Goal: Information Seeking & Learning: Compare options

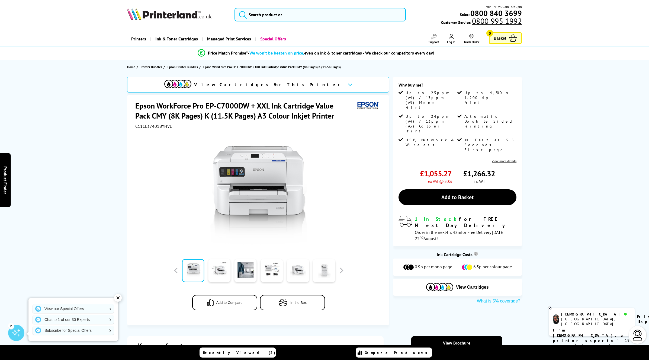
drag, startPoint x: 139, startPoint y: 103, endPoint x: 317, endPoint y: 121, distance: 179.2
click at [317, 122] on div "Epson WorkForce Pro EP-C7000DW + XXL Ink Cartridge Value Pack CMY (8K Pages) K …" at bounding box center [258, 115] width 247 height 28
drag, startPoint x: 317, startPoint y: 120, endPoint x: 322, endPoint y: 117, distance: 5.9
click at [318, 119] on div "Epson WorkForce Pro EP-C7000DW + XXL Ink Cartridge Value Pack CMY (8K Pages) K …" at bounding box center [258, 115] width 247 height 28
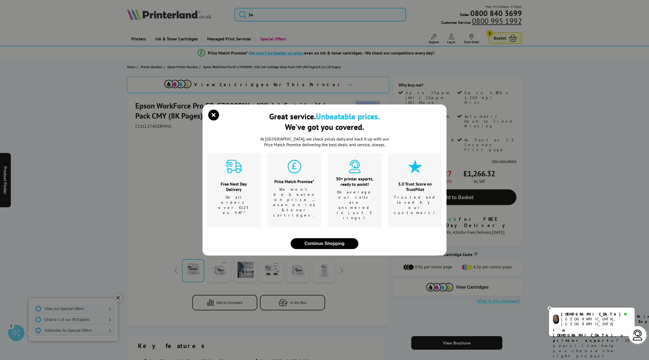
click at [212, 120] on icon "close modal" at bounding box center [213, 114] width 11 height 11
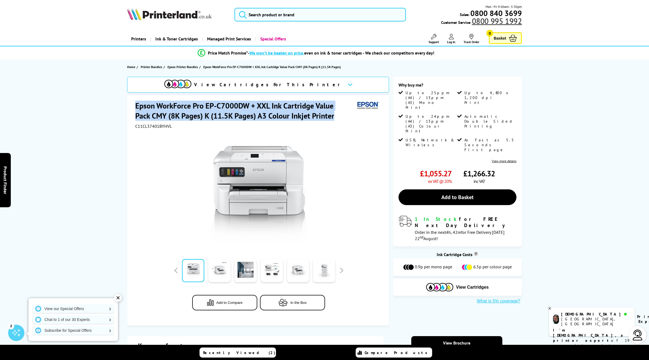
drag, startPoint x: 138, startPoint y: 104, endPoint x: 317, endPoint y: 115, distance: 179.7
click at [319, 115] on h1 "Epson WorkForce Pro EP-C7000DW + XXL Ink Cartridge Value Pack CMY (8K Pages) K …" at bounding box center [245, 111] width 220 height 20
copy h1 "Epson WorkForce Pro EP-C7000DW + XXL Ink Cartridge Value Pack CMY (8K Pages) K …"
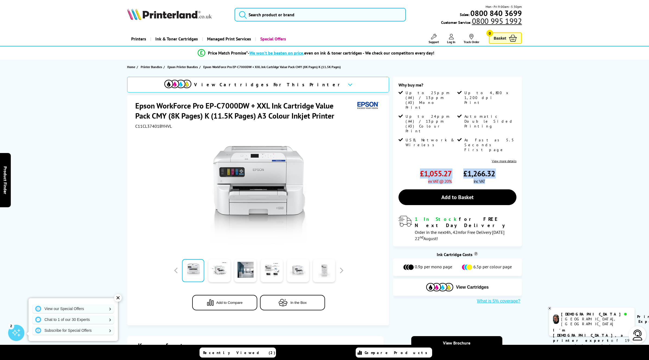
drag, startPoint x: 421, startPoint y: 147, endPoint x: 495, endPoint y: 156, distance: 74.8
click at [495, 168] on div "£1,055.27 ex VAT @ 20% £1,266.32 inc VAT" at bounding box center [457, 175] width 118 height 15
copy div "£1,055.27 ex VAT @ 20% £1,266.32 inc VAT"
click at [496, 168] on div "£1,266.32 inc VAT" at bounding box center [489, 175] width 53 height 15
drag, startPoint x: 439, startPoint y: 148, endPoint x: 451, endPoint y: 148, distance: 11.7
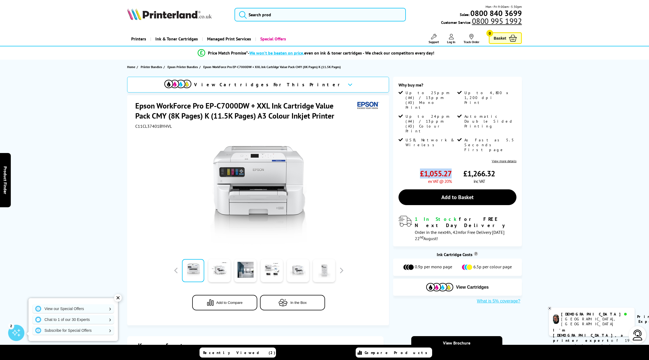
click at [451, 168] on span "£1,055.27" at bounding box center [436, 173] width 32 height 10
copy span "£1,055.27"
click at [497, 168] on div "£1,266.32 inc VAT" at bounding box center [489, 175] width 53 height 15
drag, startPoint x: 492, startPoint y: 148, endPoint x: 470, endPoint y: 147, distance: 21.4
click at [464, 168] on div "£1,266.32 inc VAT" at bounding box center [489, 175] width 53 height 15
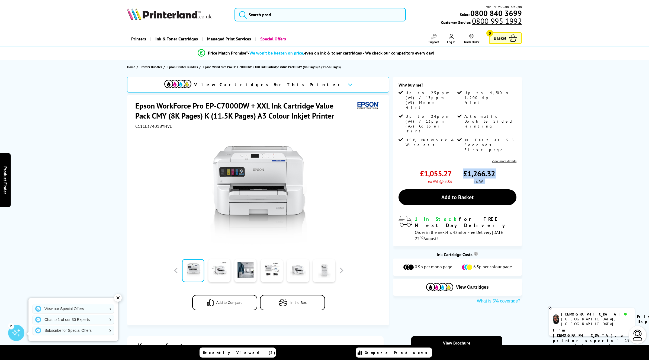
copy div "£1,266.32 inc VAT"
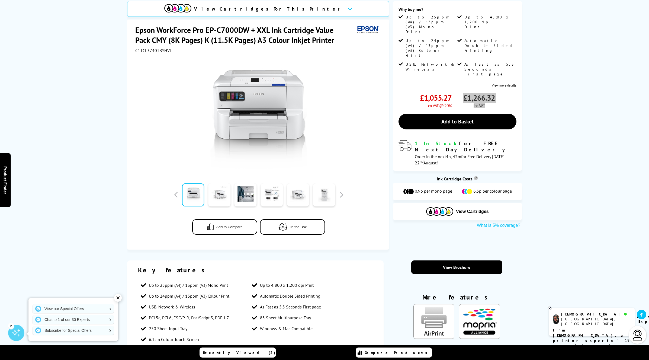
scroll to position [73, 0]
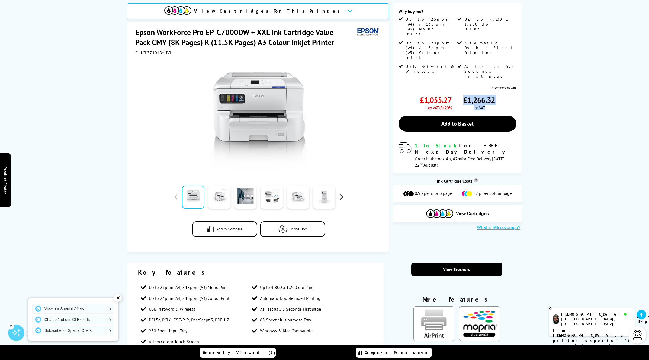
click at [340, 197] on button "button" at bounding box center [341, 197] width 8 height 8
click at [177, 197] on button "button" at bounding box center [176, 197] width 8 height 8
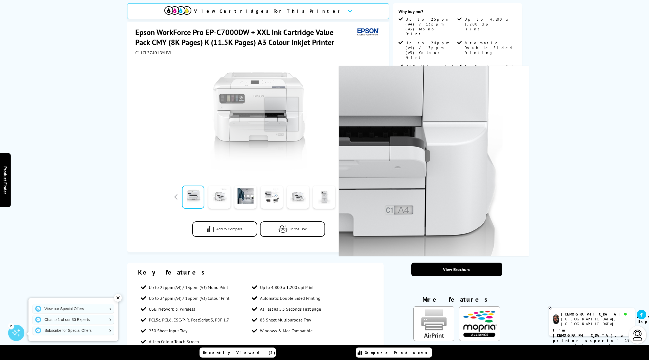
scroll to position [0, 0]
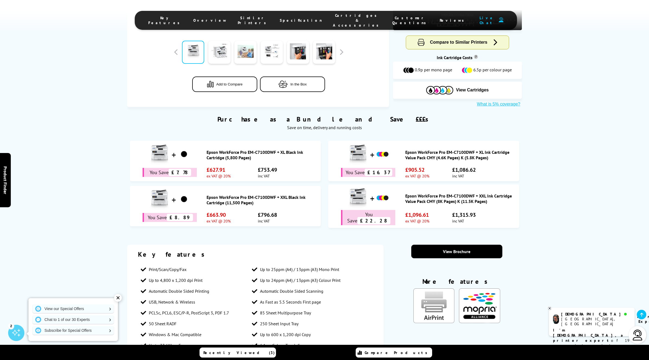
scroll to position [86, 0]
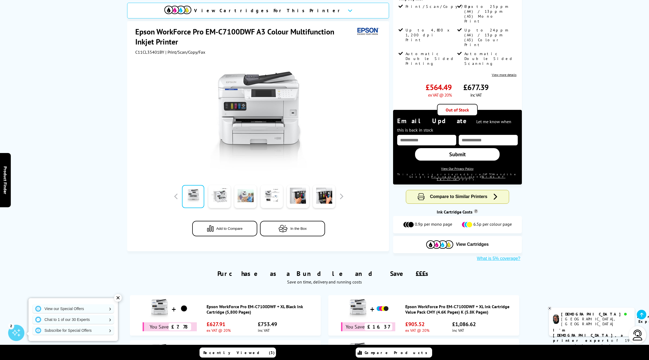
scroll to position [95, 0]
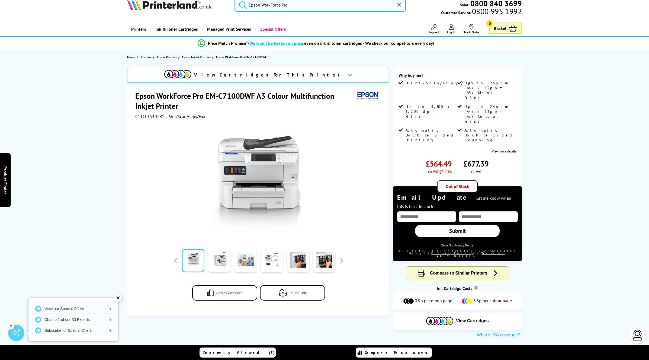
scroll to position [6, 0]
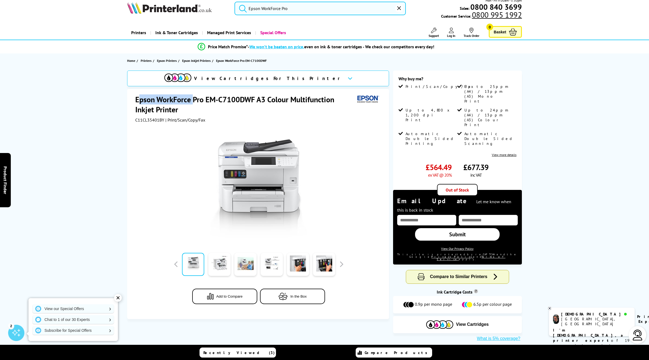
drag, startPoint x: 168, startPoint y: 96, endPoint x: 193, endPoint y: 97, distance: 24.7
click at [193, 97] on h1 "Epson WorkForce Pro EM-C7100DWF A3 Colour Multifunction Inkjet Printer" at bounding box center [245, 104] width 220 height 20
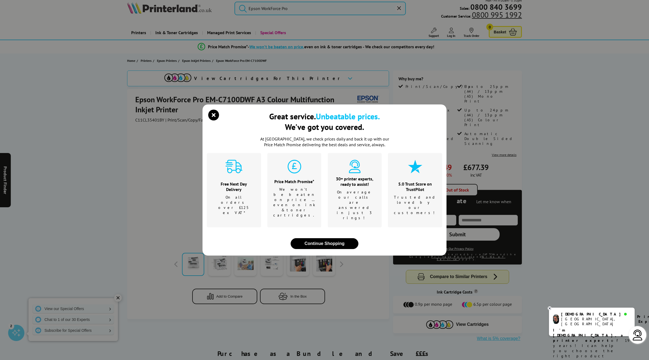
drag, startPoint x: 194, startPoint y: 97, endPoint x: 198, endPoint y: 98, distance: 4.5
click at [195, 98] on div "Great service. Unbeatable prices. We've got you covered. At [GEOGRAPHIC_DATA], …" at bounding box center [324, 180] width 649 height 360
drag, startPoint x: 202, startPoint y: 99, endPoint x: 208, endPoint y: 105, distance: 7.7
click at [203, 100] on div "Great service. Unbeatable prices. We've got you covered. At [GEOGRAPHIC_DATA], …" at bounding box center [324, 180] width 649 height 360
drag, startPoint x: 216, startPoint y: 125, endPoint x: 209, endPoint y: 119, distance: 8.7
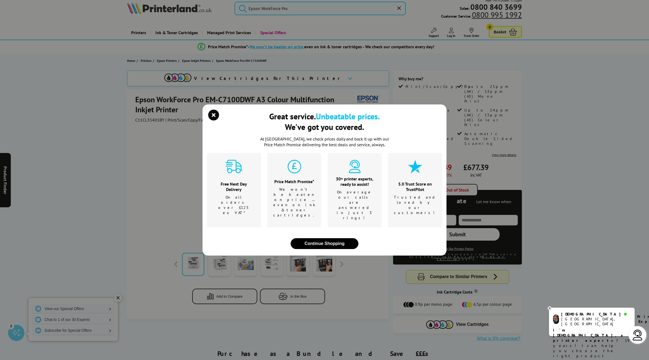
click at [216, 120] on icon "close modal" at bounding box center [213, 114] width 11 height 11
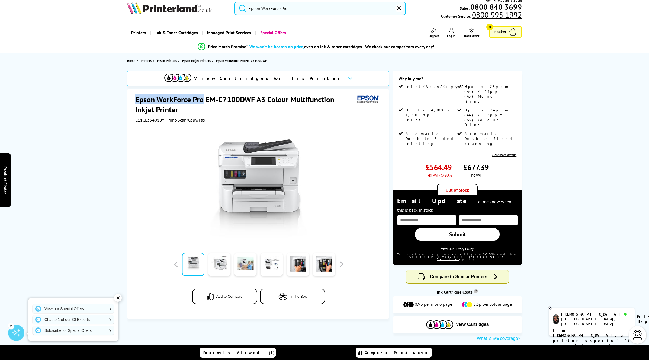
drag, startPoint x: 204, startPoint y: 101, endPoint x: 139, endPoint y: 98, distance: 64.5
click at [135, 98] on div "Epson WorkForce Pro EM-C7100DWF A3 Colour Multifunction Inkjet Printer C11CL354…" at bounding box center [258, 204] width 262 height 230
copy h1 "Epson WorkForce Pro"
click at [305, 6] on input "Epson WorkForce Pro" at bounding box center [319, 9] width 171 height 14
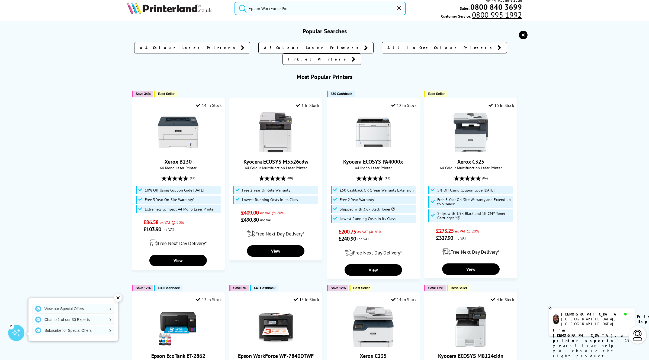
click at [235, 2] on button "submit" at bounding box center [242, 8] width 14 height 12
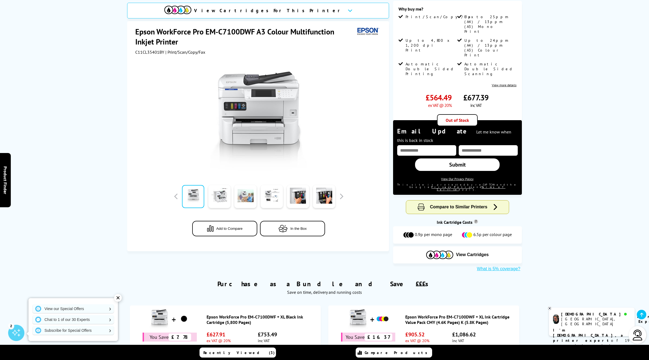
scroll to position [0, 0]
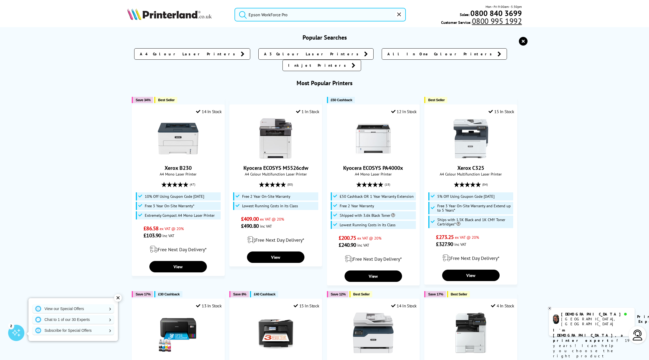
click at [309, 14] on input "Epson WorkForce Pro" at bounding box center [319, 15] width 171 height 14
click at [337, 15] on input "Epson WorkForce Pro" at bounding box center [319, 15] width 171 height 14
click at [303, 15] on input "Epson WorkForce Pro" at bounding box center [319, 15] width 171 height 14
click at [235, 8] on button "submit" at bounding box center [242, 14] width 14 height 12
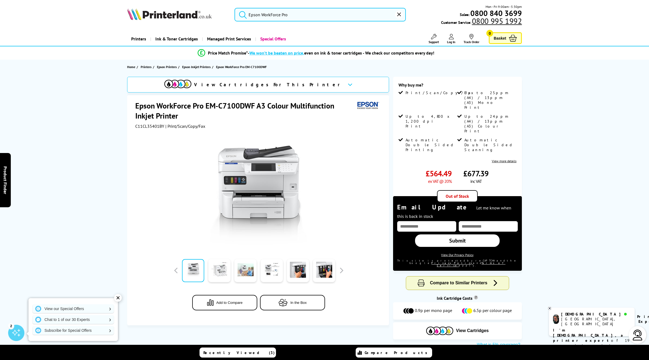
click at [221, 272] on link at bounding box center [219, 270] width 22 height 23
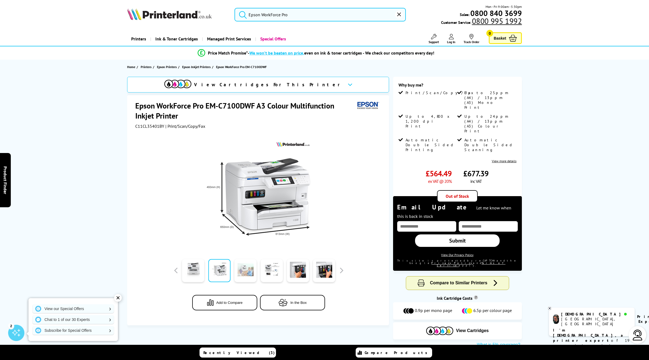
click at [243, 269] on link at bounding box center [245, 270] width 22 height 23
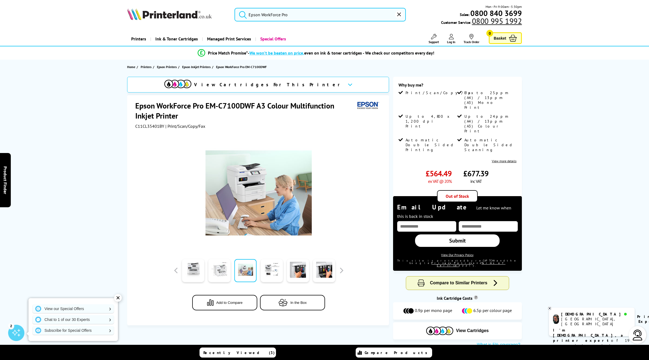
click at [221, 272] on link at bounding box center [219, 270] width 22 height 23
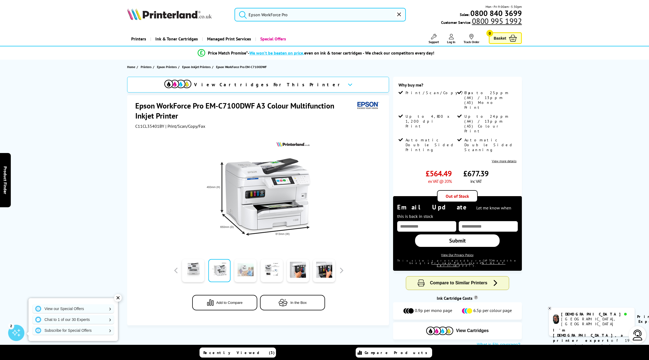
click at [235, 271] on link at bounding box center [245, 270] width 22 height 23
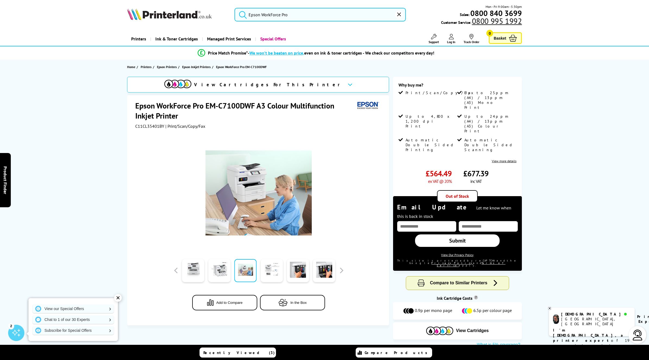
click at [267, 273] on link at bounding box center [271, 270] width 22 height 23
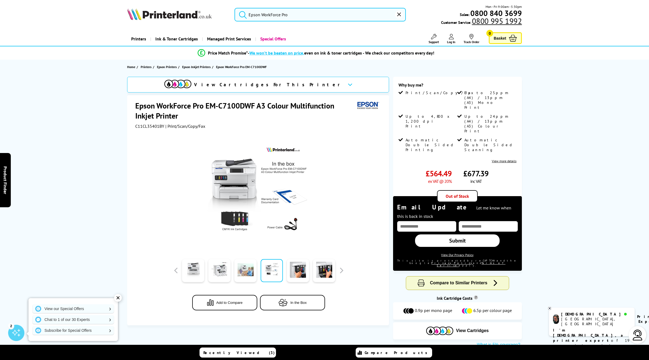
drag, startPoint x: 302, startPoint y: 270, endPoint x: 311, endPoint y: 271, distance: 9.0
click at [302, 270] on link at bounding box center [298, 270] width 22 height 23
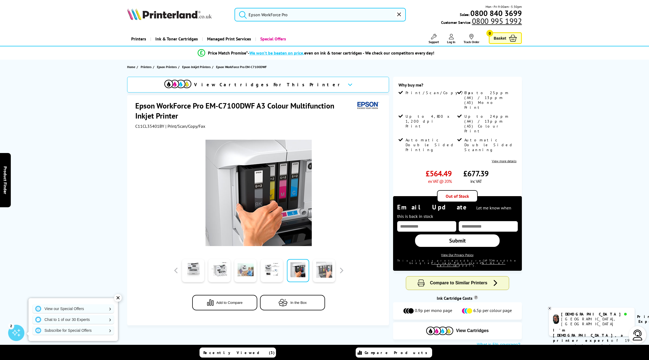
click at [319, 271] on link at bounding box center [324, 270] width 22 height 23
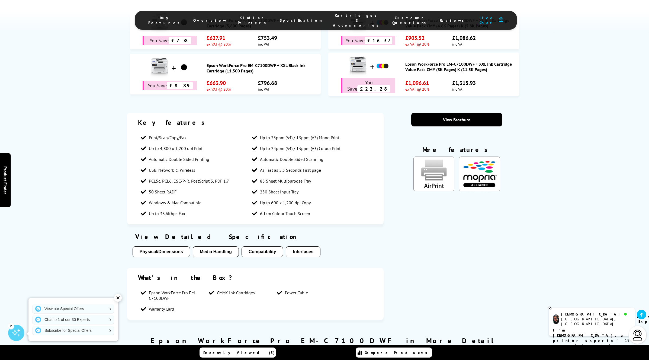
scroll to position [373, 0]
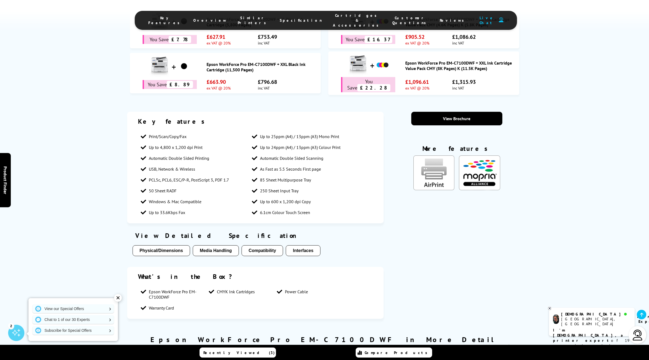
click at [210, 245] on button "Media Handling" at bounding box center [216, 250] width 46 height 11
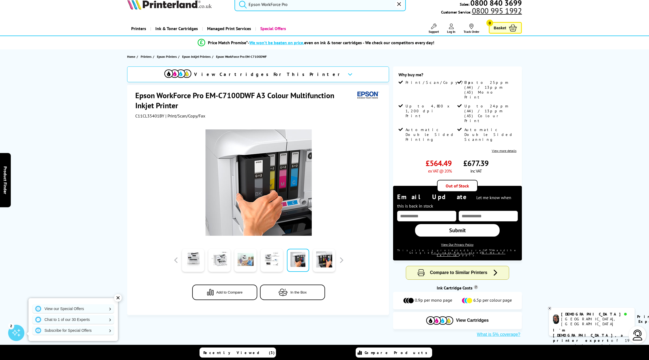
scroll to position [0, 0]
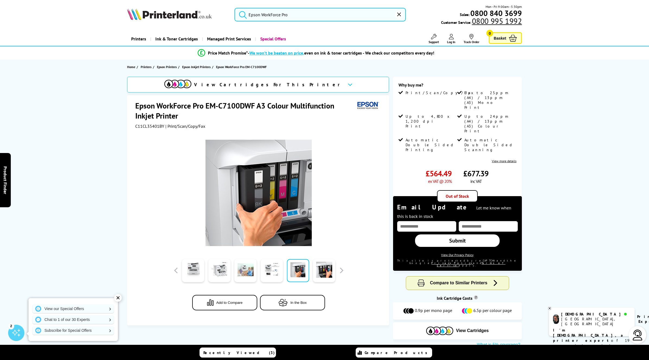
click at [228, 303] on span "Add to Compare" at bounding box center [229, 302] width 26 height 4
click at [506, 159] on link "View more details" at bounding box center [503, 161] width 25 height 4
click at [151, 127] on span "C11CL35401BY" at bounding box center [149, 125] width 29 height 5
copy span "C11CL35401BY"
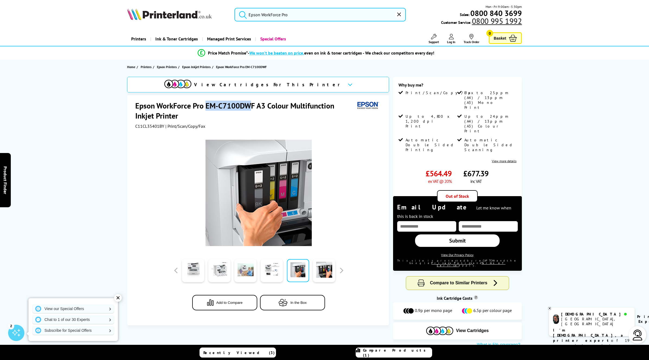
drag, startPoint x: 206, startPoint y: 105, endPoint x: 252, endPoint y: 104, distance: 46.3
click at [252, 104] on h1 "Epson WorkForce Pro EM-C7100DWF A3 Colour Multifunction Inkjet Printer" at bounding box center [245, 111] width 220 height 20
drag, startPoint x: 255, startPoint y: 105, endPoint x: 206, endPoint y: 105, distance: 49.3
click at [205, 105] on h1 "Epson WorkForce Pro EM-C7100DWF A3 Colour Multifunction Inkjet Printer" at bounding box center [245, 111] width 220 height 20
copy h1 "EM-C7100DWF"
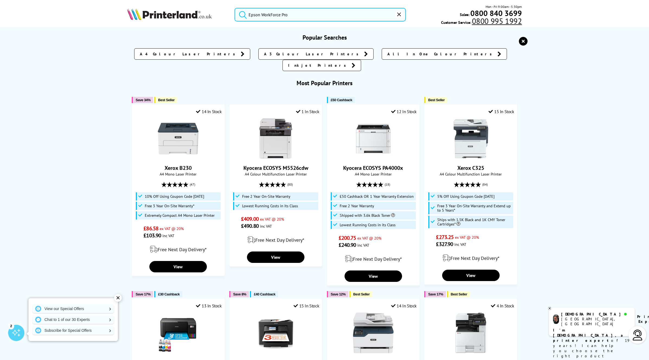
click at [281, 19] on input "Epson WorkForce Pro" at bounding box center [319, 15] width 171 height 14
drag, startPoint x: 282, startPoint y: 19, endPoint x: 289, endPoint y: 18, distance: 7.1
click at [282, 19] on input "Epson WorkForce Pro" at bounding box center [319, 15] width 171 height 14
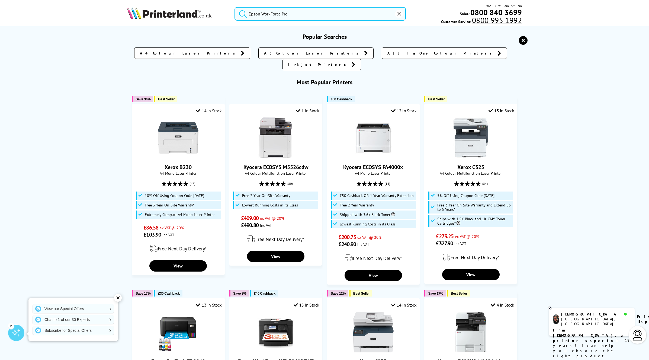
drag, startPoint x: 300, startPoint y: 15, endPoint x: 233, endPoint y: 8, distance: 67.5
click at [233, 8] on div "Epson WorkForce Pro" at bounding box center [317, 14] width 178 height 14
paste input "C12C932611"
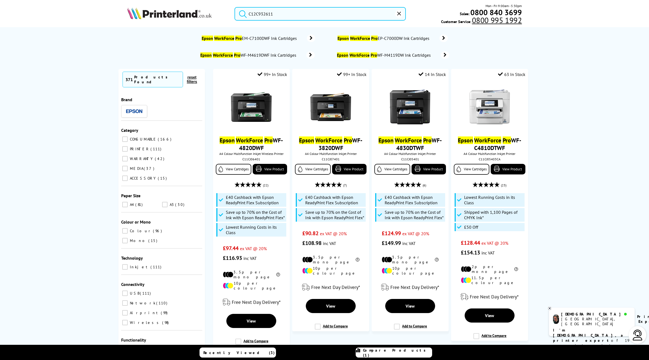
scroll to position [0, 0]
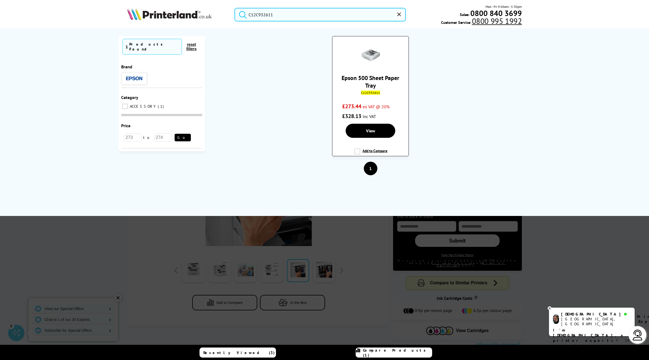
type input "C12C932611"
drag, startPoint x: 380, startPoint y: 116, endPoint x: 341, endPoint y: 115, distance: 39.6
click at [341, 115] on div "Epson 500 Sheet Paper Tray C12C932611 £273.44 ex VAT @ 20% £328.13 inc VAT" at bounding box center [370, 80] width 71 height 80
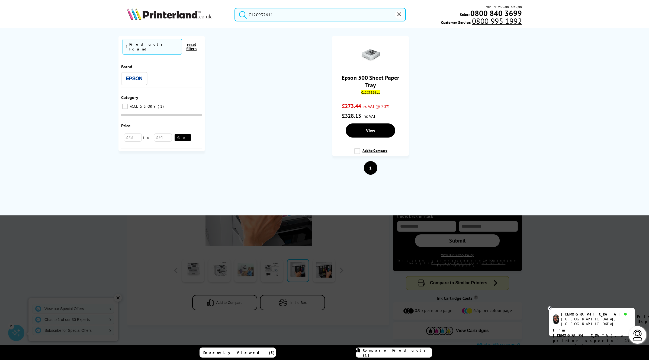
click at [442, 102] on ol "Epson 500 Sheet Paper Tray C12C932611 £273.44 ex VAT @ 20% £328.13 inc VAT View…" at bounding box center [370, 98] width 320 height 125
drag, startPoint x: 282, startPoint y: 97, endPoint x: 338, endPoint y: 77, distance: 59.4
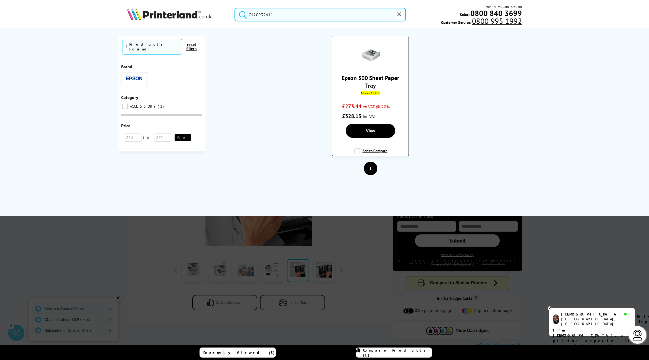
click at [284, 95] on ol "Epson 500 Sheet Paper Tray C12C932611 £273.44 ex VAT @ 20% £328.13 inc VAT View…" at bounding box center [370, 98] width 320 height 125
